Goal: Task Accomplishment & Management: Manage account settings

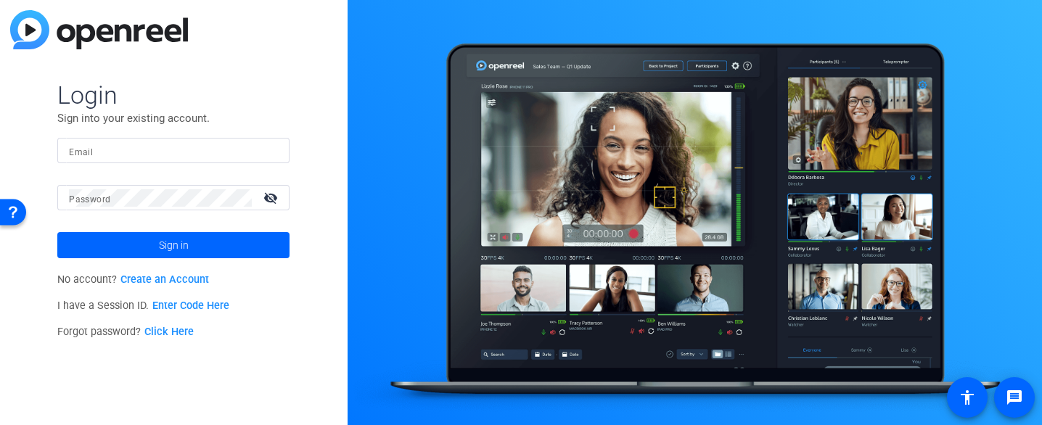
click at [274, 196] on mat-icon "visibility_off" at bounding box center [272, 197] width 35 height 21
click at [182, 154] on input "Email" at bounding box center [173, 150] width 209 height 17
type input "[PERSON_NAME][EMAIL_ADDRESS][PERSON_NAME][DOMAIN_NAME]"
click at [268, 198] on mat-icon "visibility" at bounding box center [272, 197] width 35 height 21
click at [270, 199] on mat-icon "visibility_off" at bounding box center [272, 197] width 35 height 21
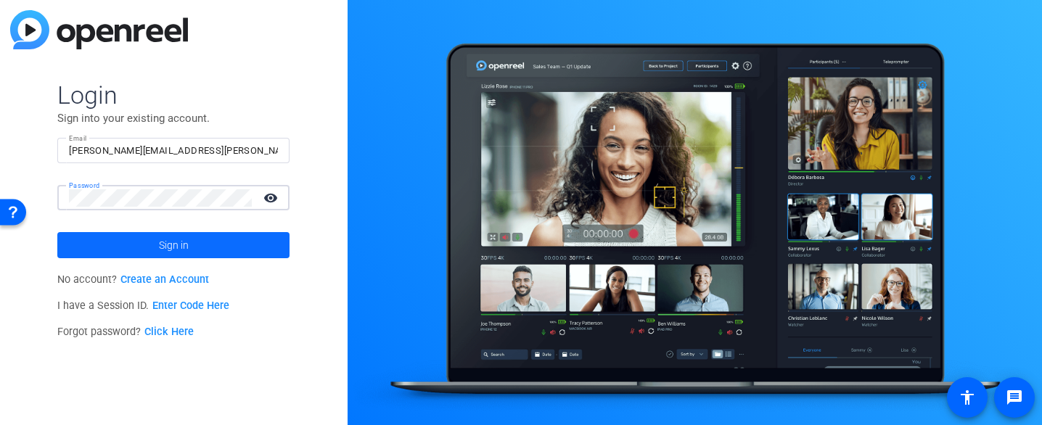
click at [186, 240] on span "Sign in" at bounding box center [174, 245] width 30 height 36
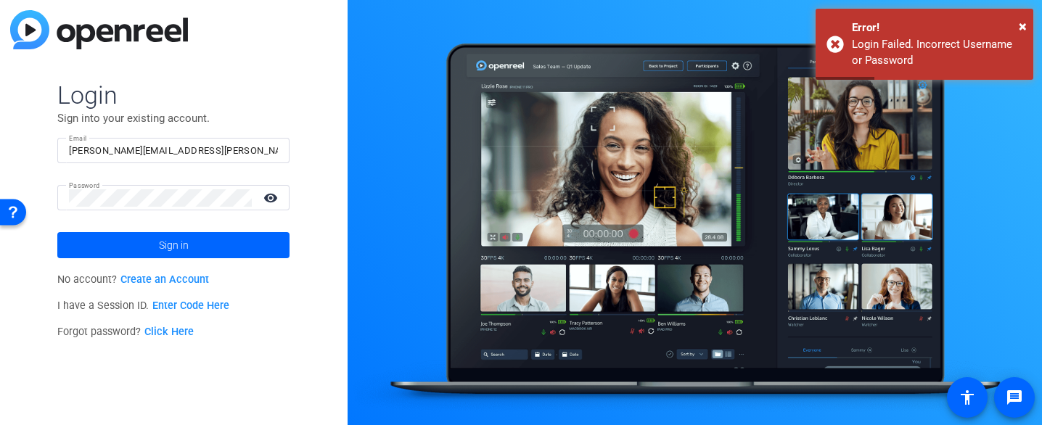
click at [166, 334] on link "Click Here" at bounding box center [168, 332] width 49 height 12
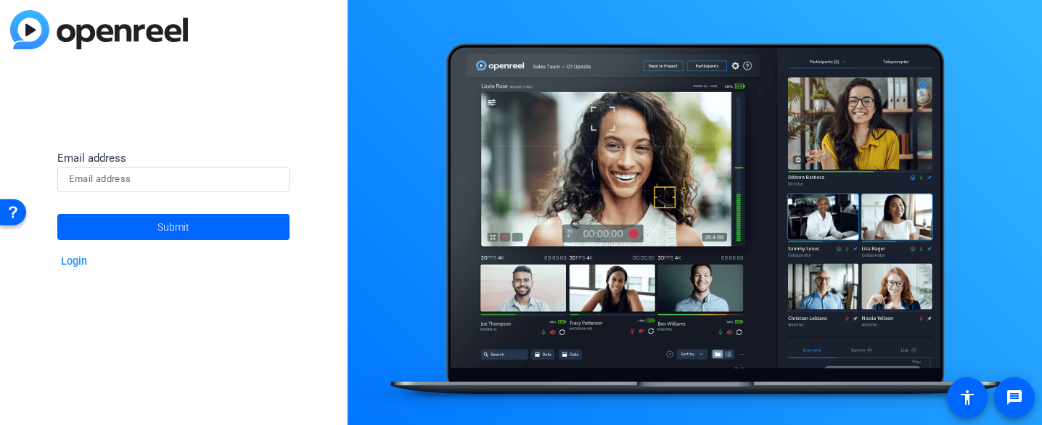
click at [175, 177] on input at bounding box center [173, 179] width 209 height 17
type input "[PERSON_NAME][EMAIL_ADDRESS][PERSON_NAME][DOMAIN_NAME]"
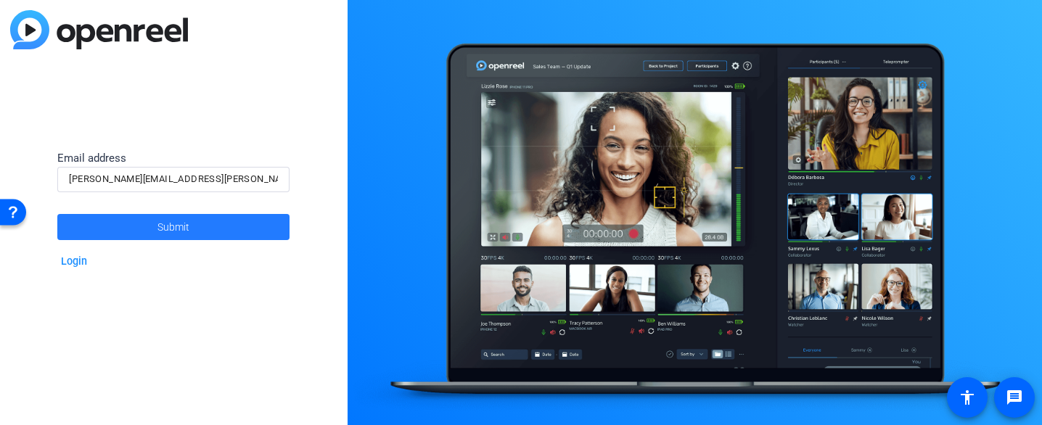
click at [168, 226] on span "Submit" at bounding box center [174, 227] width 32 height 36
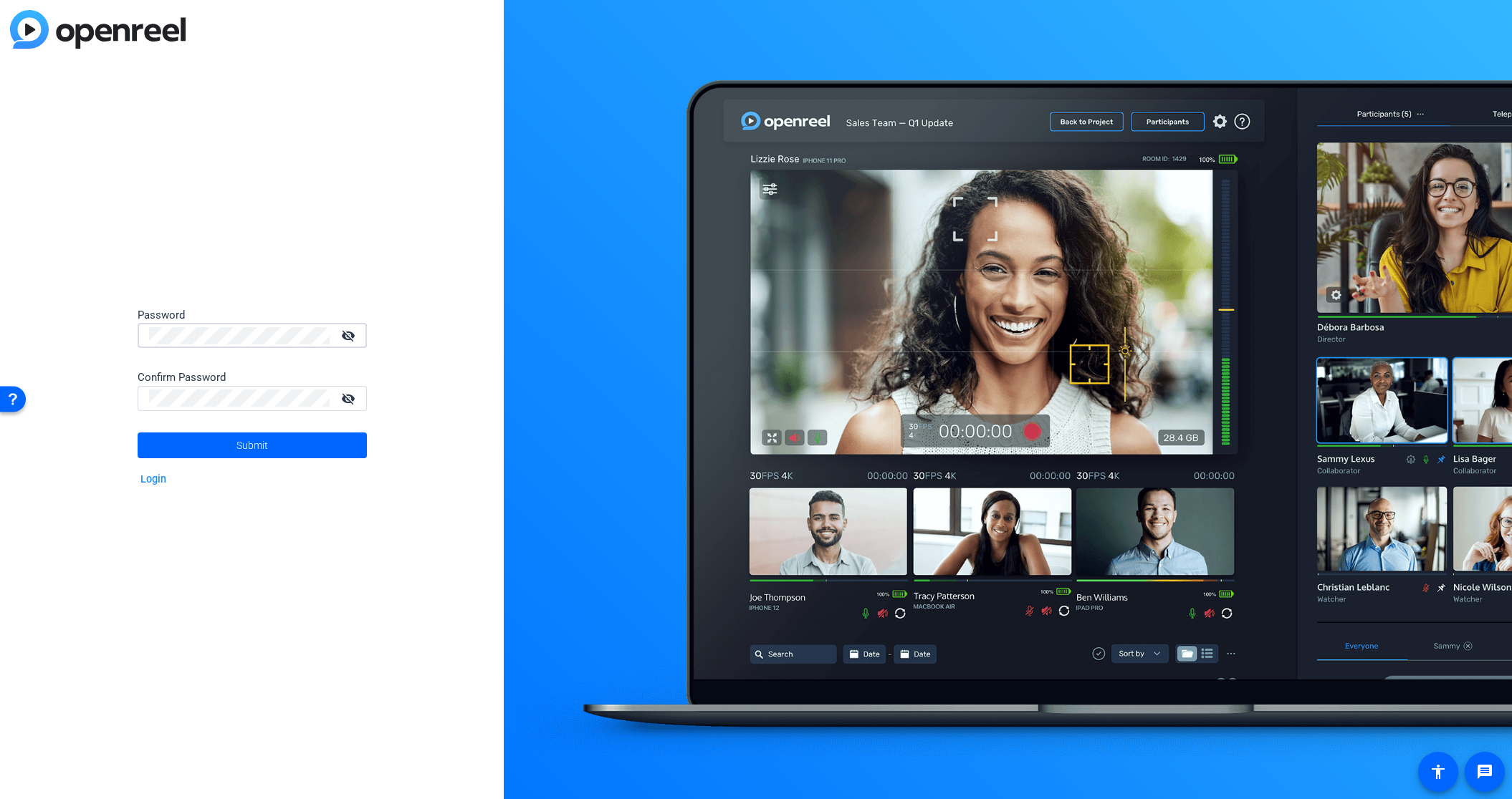
click at [349, 332] on mat-icon "visibility_off" at bounding box center [349, 335] width 35 height 21
click at [118, 330] on div "Password visibility Confirm Password visibility_off Submit Login" at bounding box center [252, 400] width 503 height 799
click at [346, 399] on mat-icon "visibility_off" at bounding box center [349, 398] width 35 height 21
click at [86, 400] on div "Password visibility Confirm Password visibility Submit Login" at bounding box center [252, 400] width 503 height 799
click at [276, 446] on span at bounding box center [252, 445] width 229 height 35
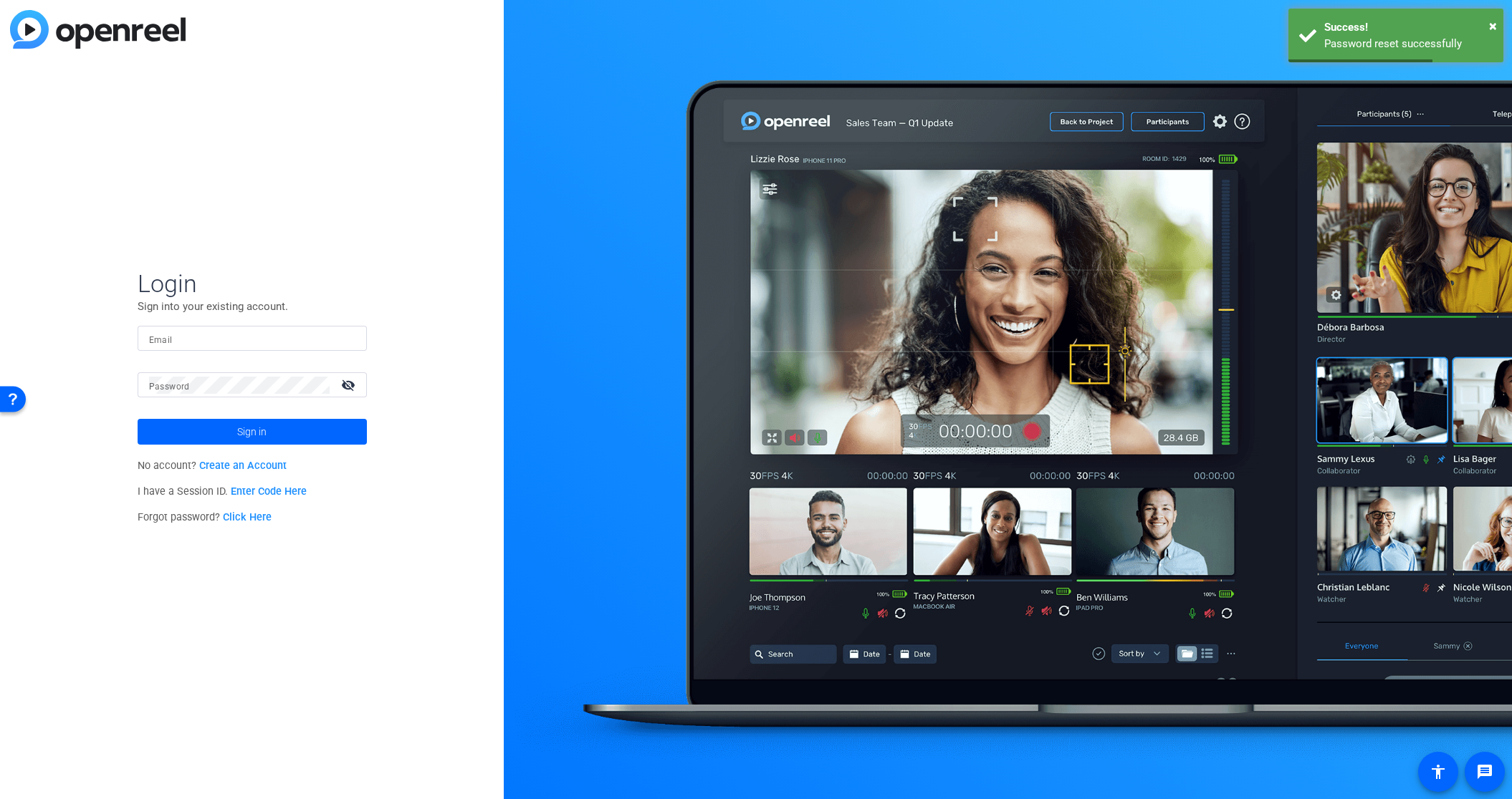
click at [200, 333] on input "Email" at bounding box center [252, 338] width 206 height 17
type input "[PERSON_NAME][EMAIL_ADDRESS][PERSON_NAME][DOMAIN_NAME]"
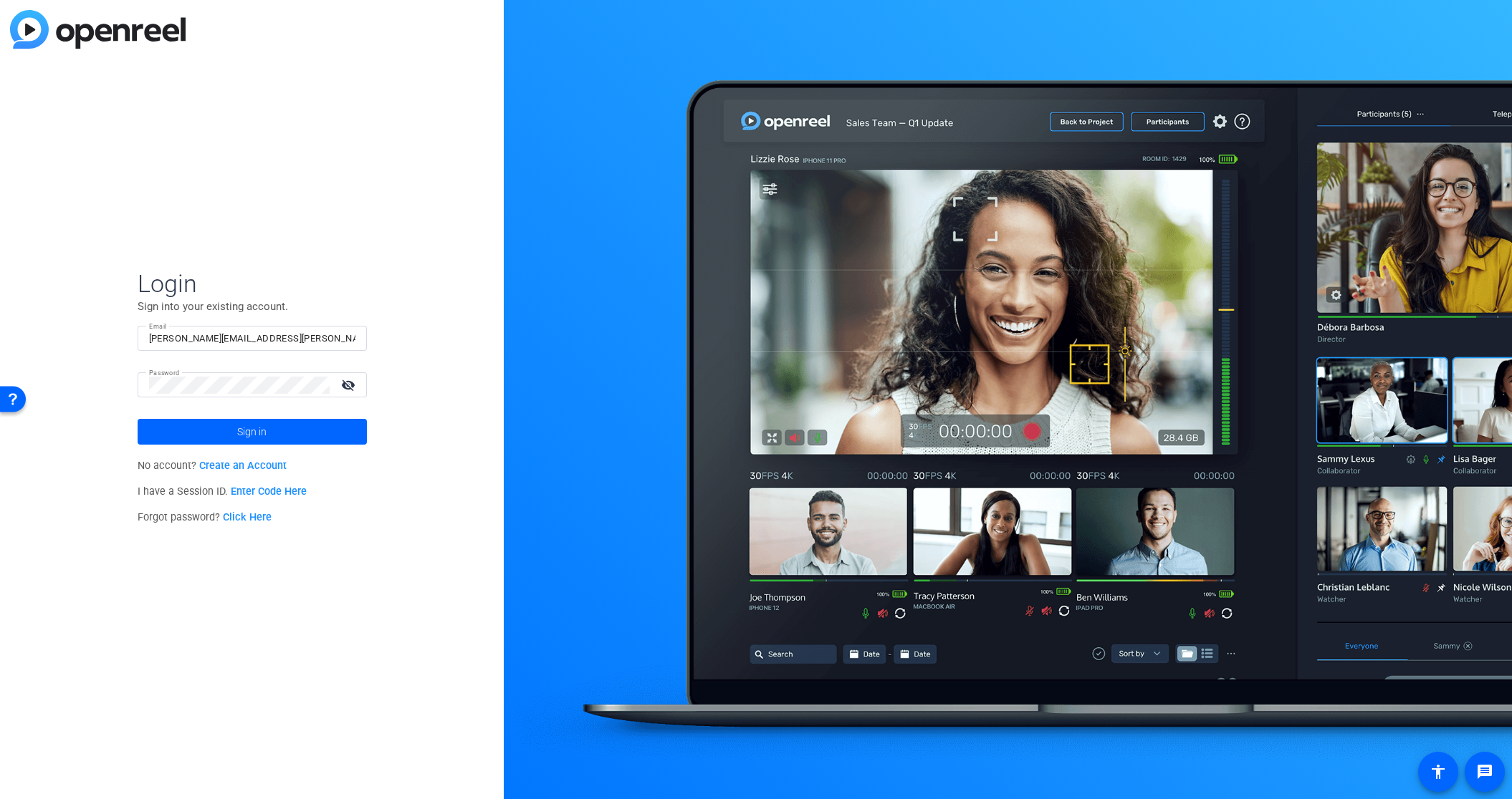
click at [346, 381] on mat-icon "visibility_off" at bounding box center [349, 385] width 35 height 21
click at [250, 430] on span "Sign in" at bounding box center [252, 432] width 30 height 36
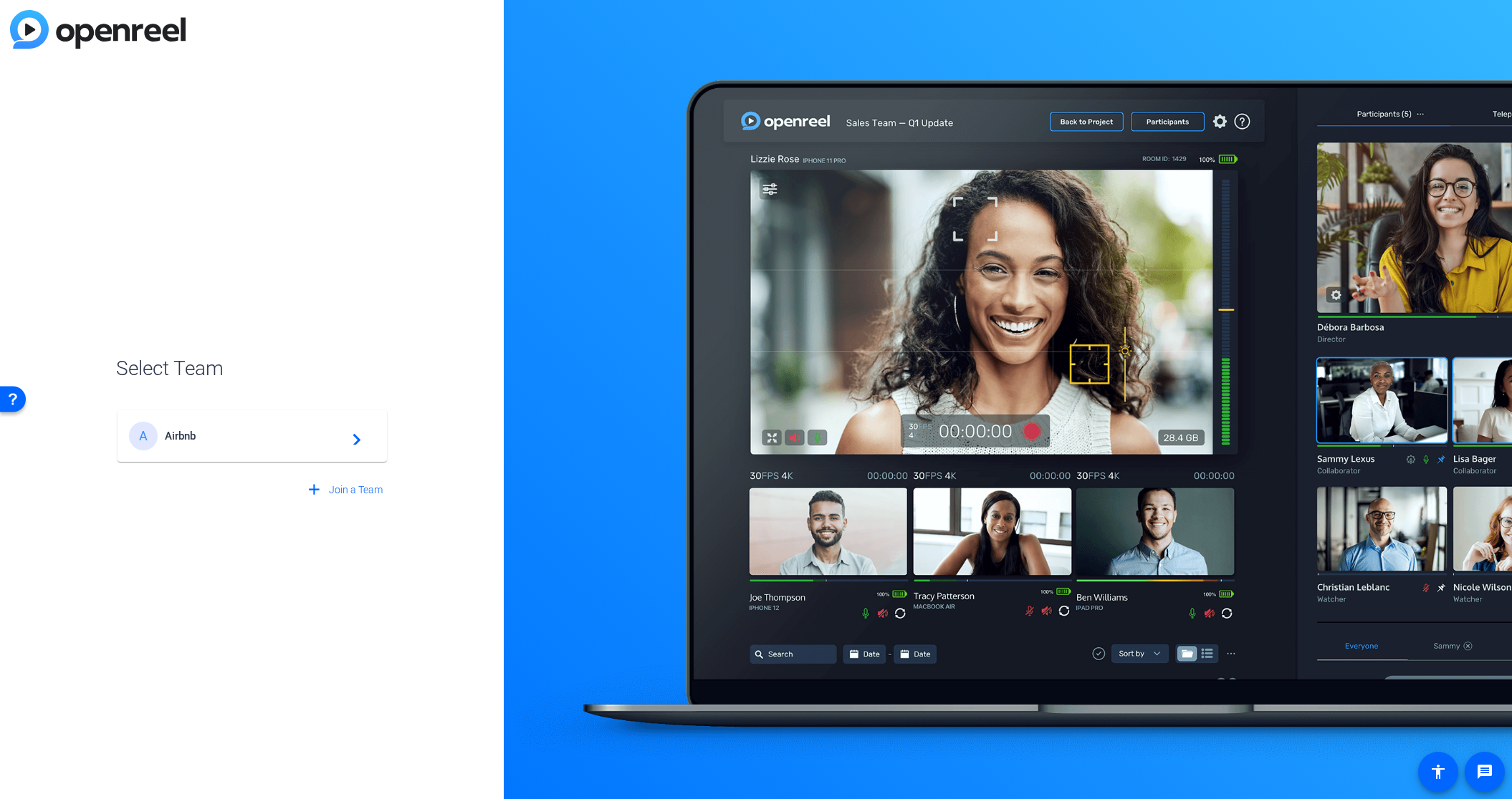
click at [250, 430] on span "Airbnb" at bounding box center [254, 436] width 179 height 13
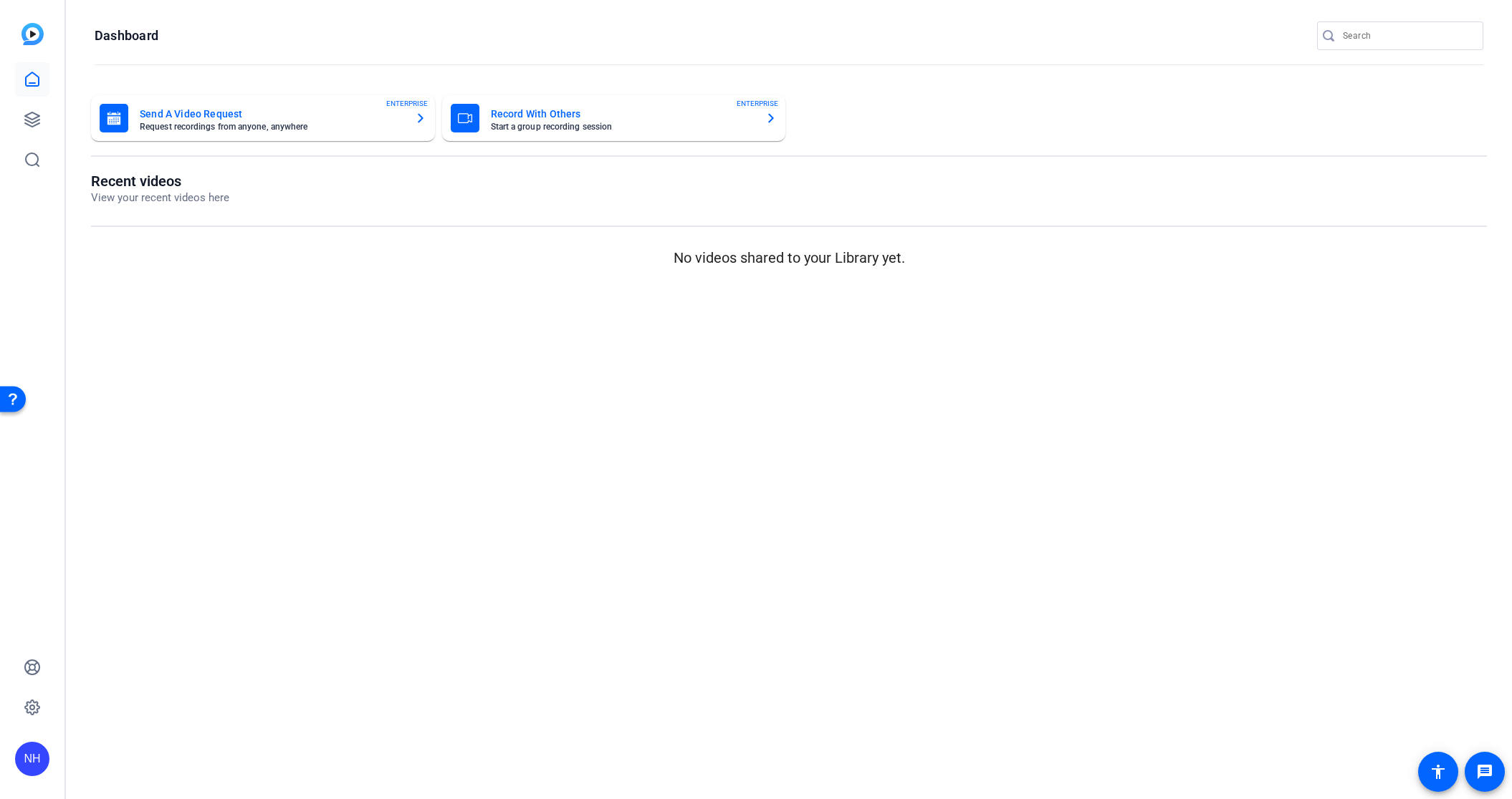
click at [29, 33] on img at bounding box center [33, 34] width 23 height 23
click at [28, 123] on icon at bounding box center [32, 119] width 17 height 17
